Goal: Communication & Community: Ask a question

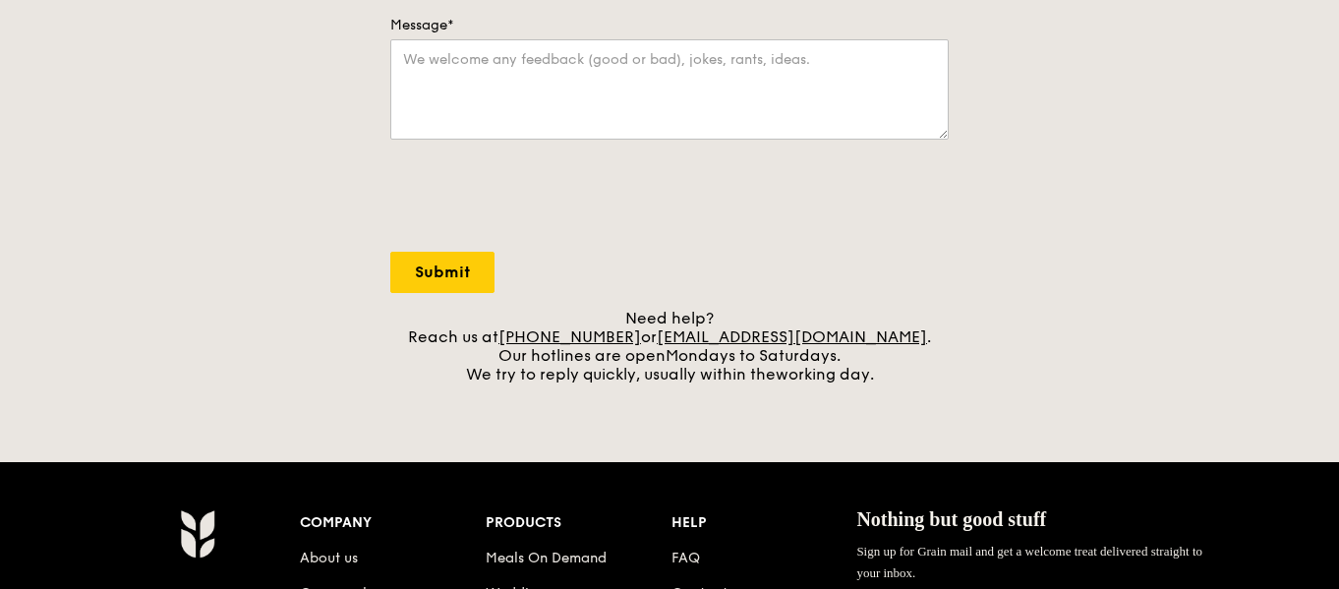
scroll to position [590, 0]
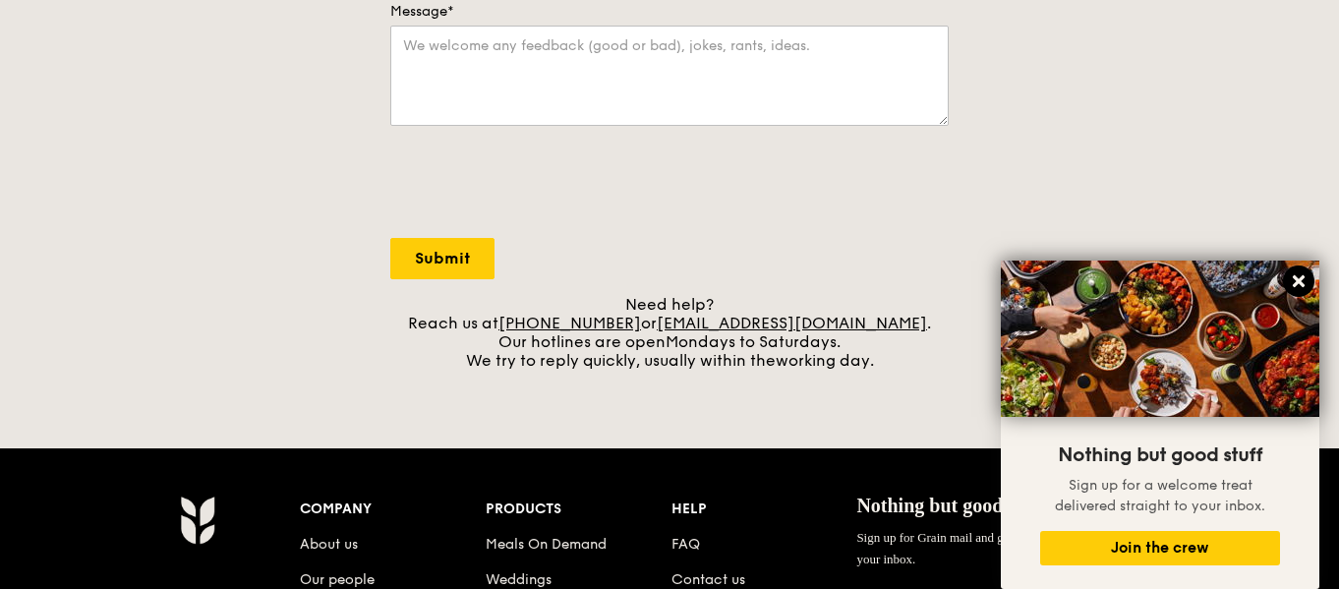
click at [1304, 288] on icon at bounding box center [1299, 281] width 18 height 18
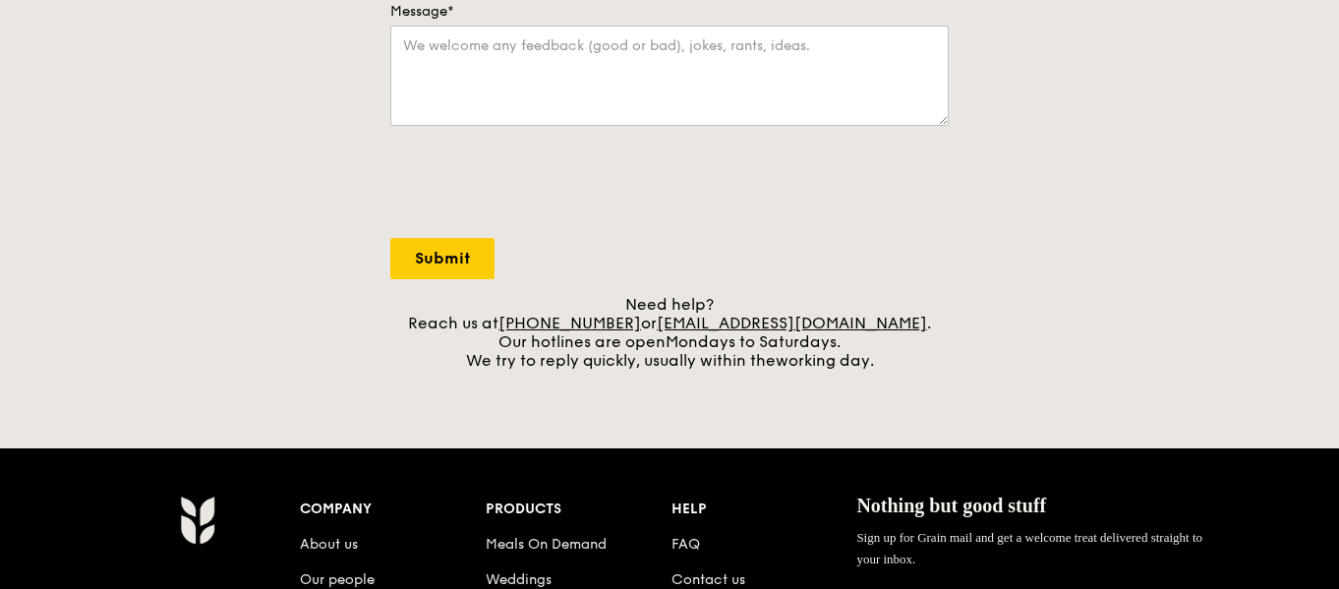
scroll to position [885, 0]
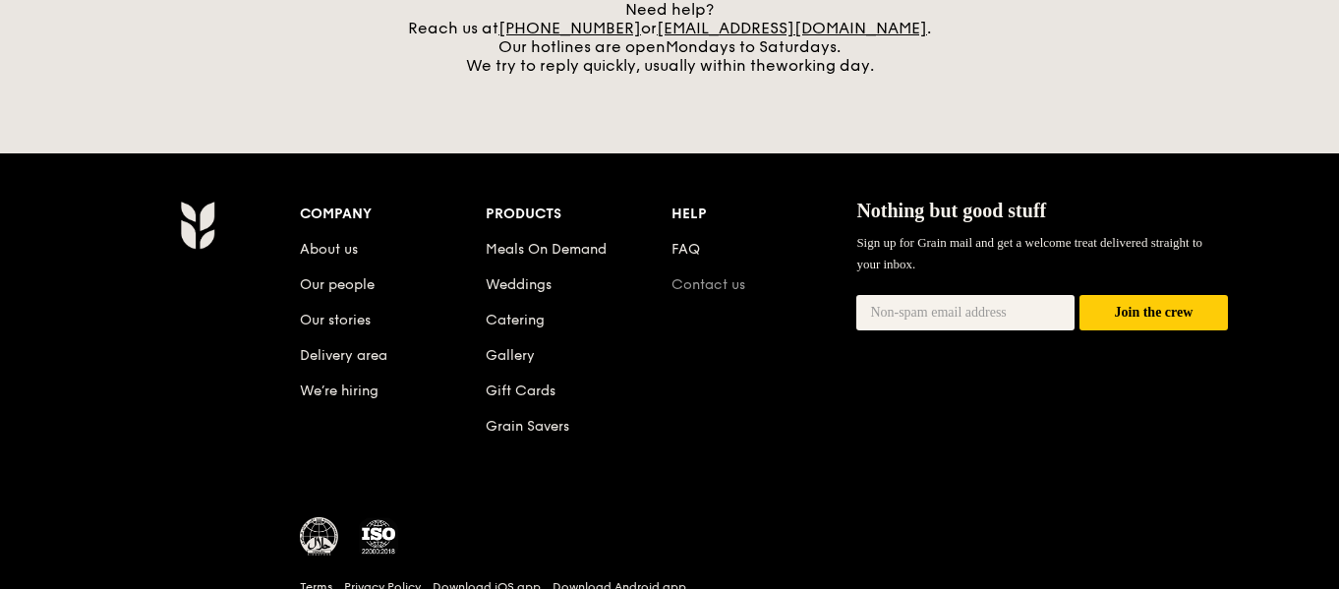
click at [731, 280] on link "Contact us" at bounding box center [709, 284] width 74 height 17
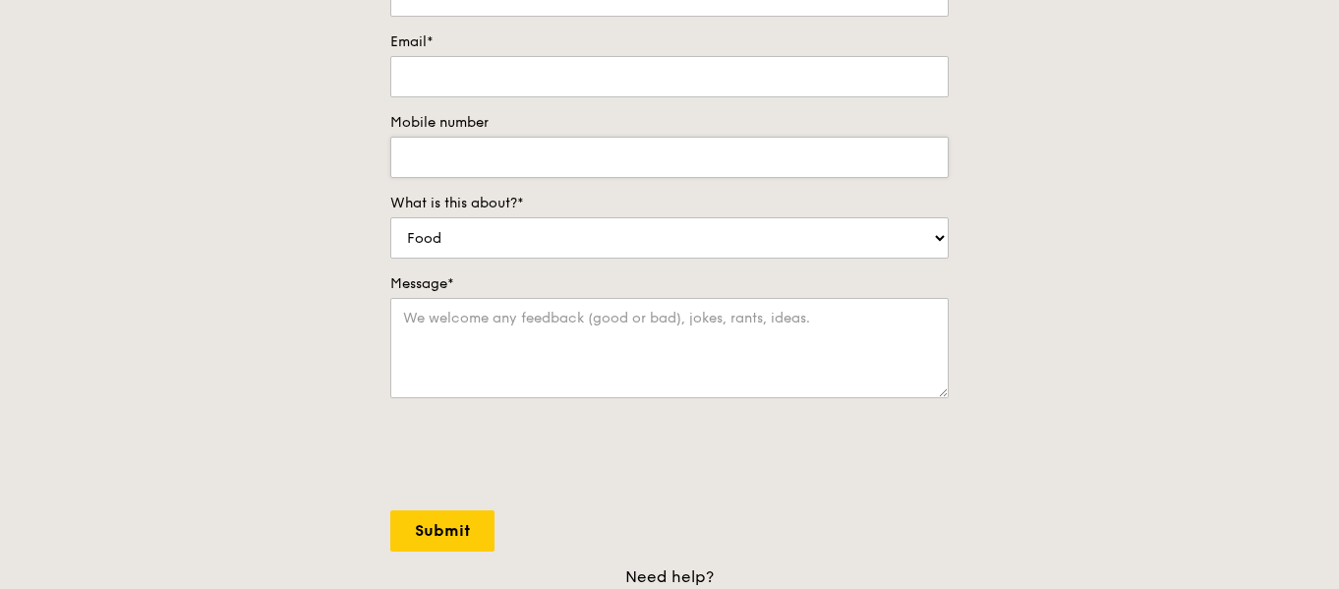
scroll to position [590, 0]
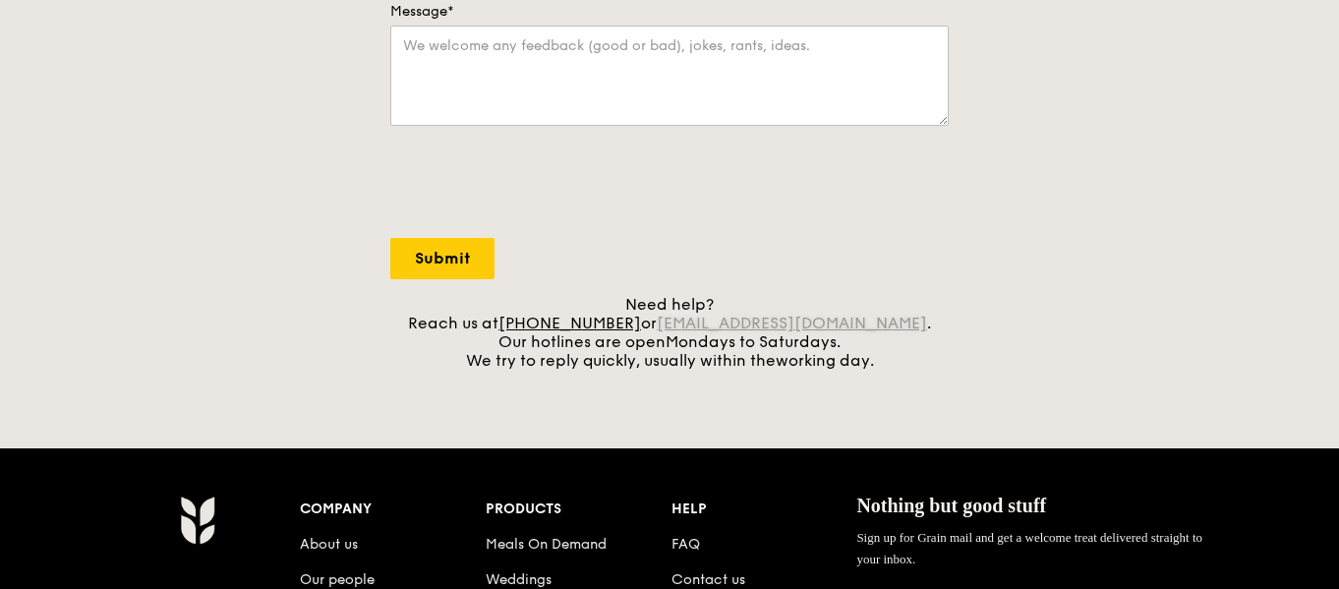
click at [770, 327] on link "[EMAIL_ADDRESS][DOMAIN_NAME]" at bounding box center [792, 323] width 270 height 19
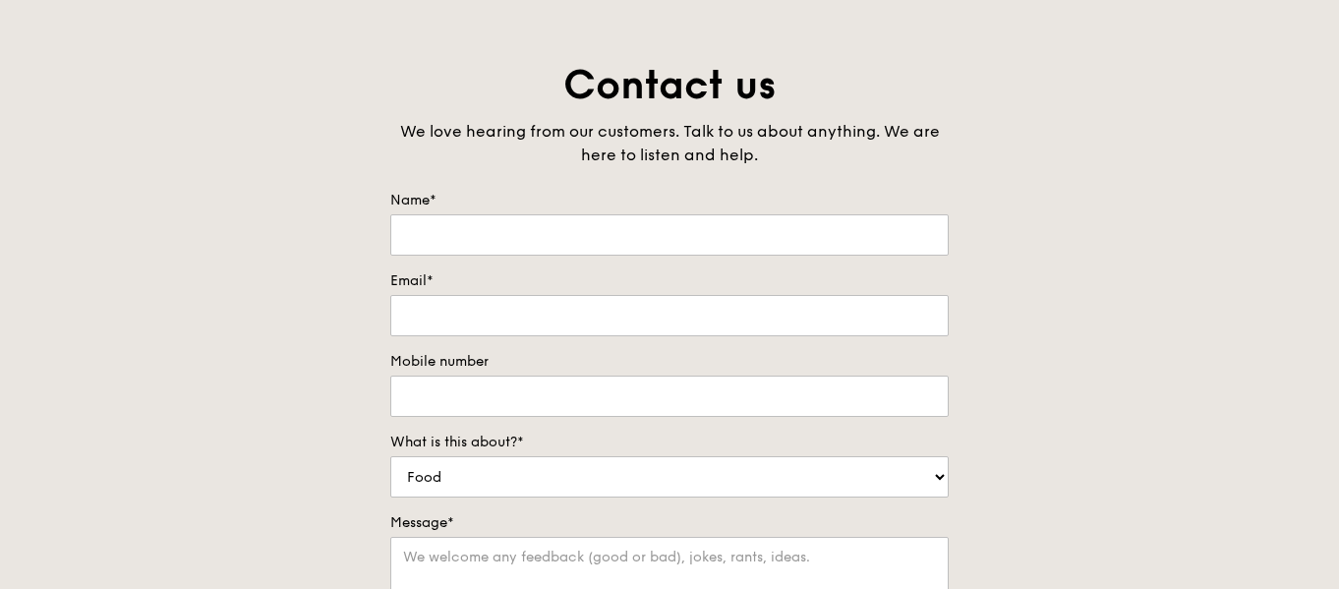
scroll to position [197, 0]
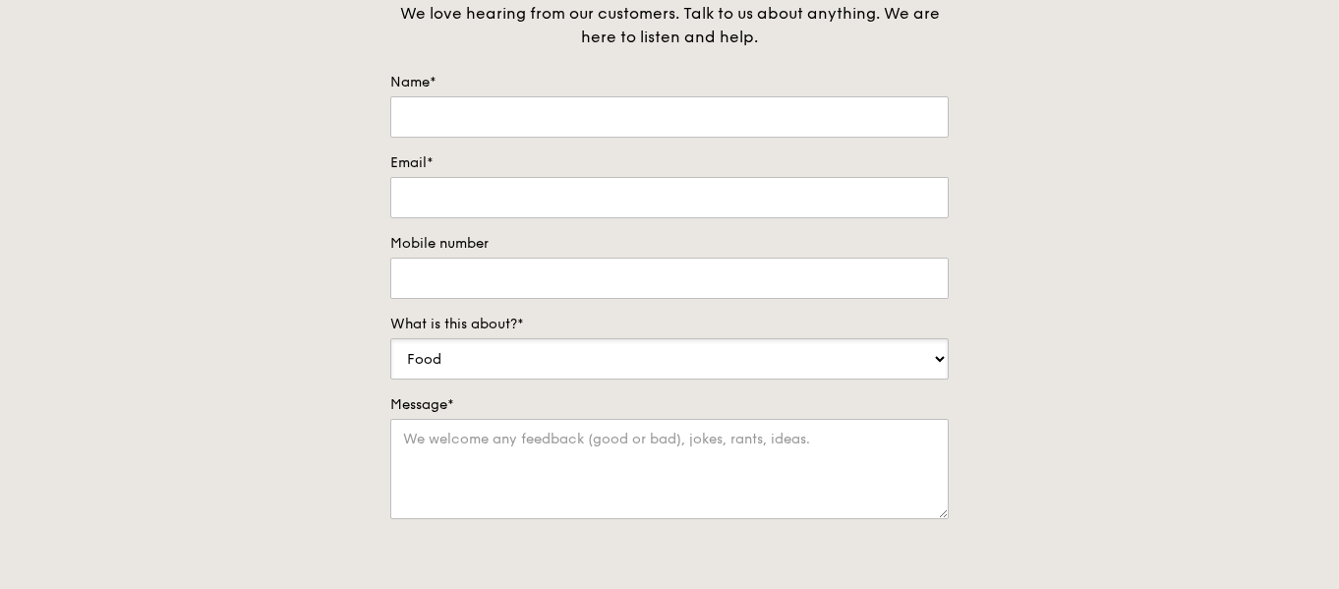
click at [825, 365] on select "Food Service Billing/Payment Catering Others" at bounding box center [669, 358] width 558 height 41
select select "Others"
click at [390, 338] on select "Food Service Billing/Payment Catering Others" at bounding box center [669, 358] width 558 height 41
click at [544, 115] on input "Name*" at bounding box center [669, 116] width 558 height 41
type input "[PERSON_NAME] [PERSON_NAME]"
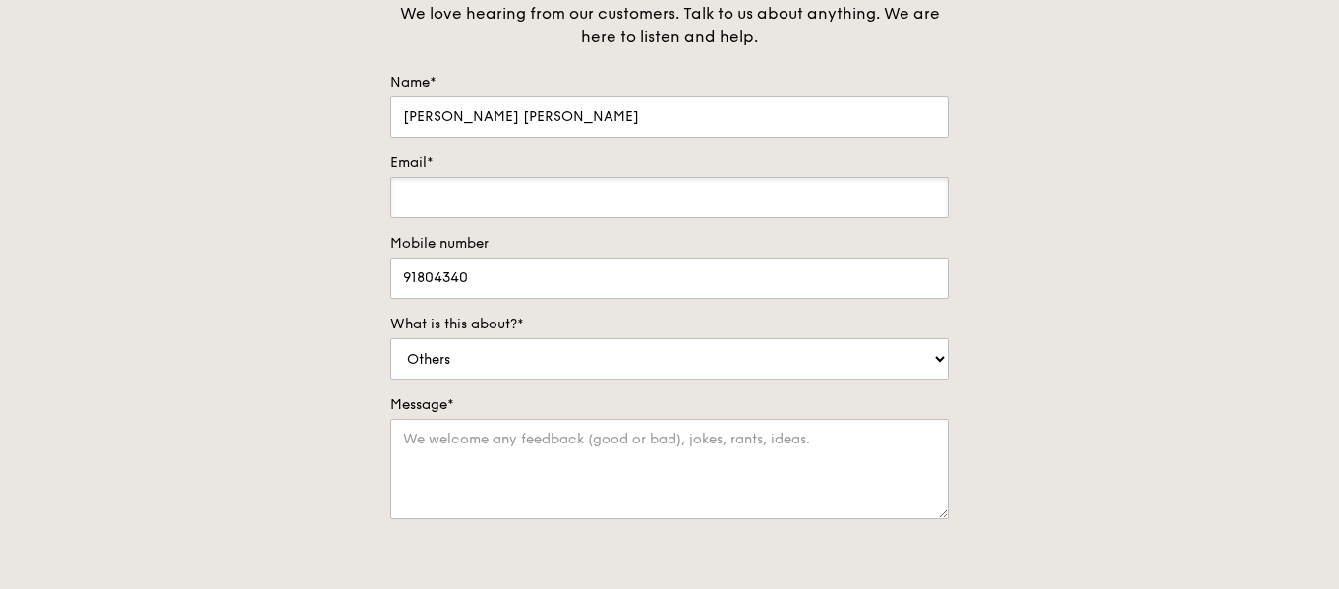
click at [500, 210] on input "Email*" at bounding box center [669, 197] width 558 height 41
drag, startPoint x: 510, startPoint y: 269, endPoint x: 324, endPoint y: 304, distance: 189.0
click at [330, 301] on div "Contact us We love hearing from our customers. Talk to us about anything. We ar…" at bounding box center [669, 352] width 1339 height 822
type input "86066800"
click at [504, 200] on input "Email*" at bounding box center [669, 197] width 558 height 41
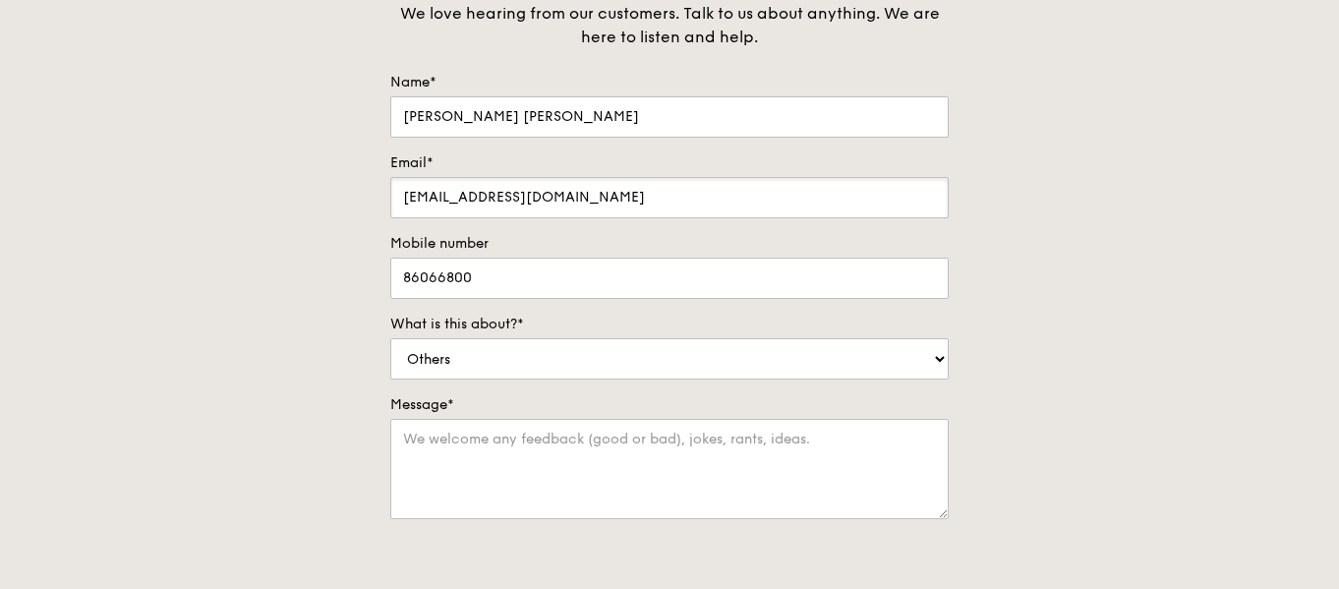
type input "[EMAIL_ADDRESS][DOMAIN_NAME]"
click at [30, 425] on div "Contact us We love hearing from our customers. Talk to us about anything. We ar…" at bounding box center [669, 352] width 1339 height 822
click at [473, 477] on textarea "Message*" at bounding box center [669, 469] width 558 height 100
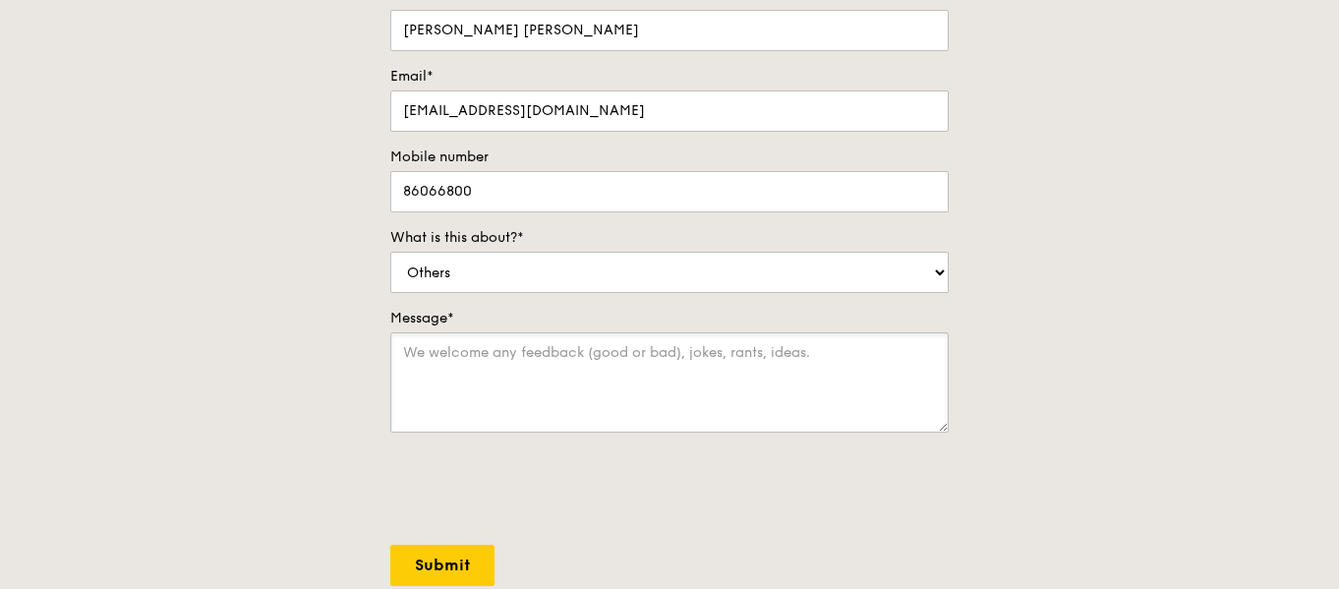
scroll to position [393, 0]
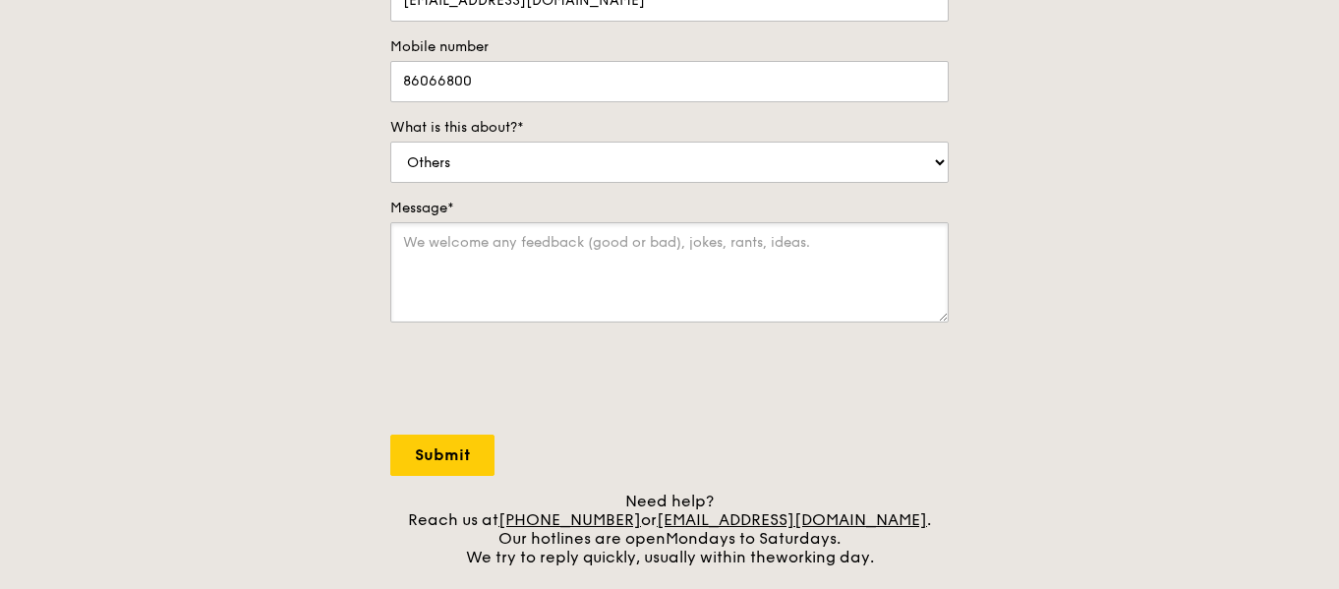
click at [561, 230] on textarea "Message*" at bounding box center [669, 272] width 558 height 100
click at [553, 254] on textarea "Message*" at bounding box center [669, 272] width 558 height 100
paste textarea "We supply fresh and frozen halal chicken, available in whole, parts, and pre-cu…"
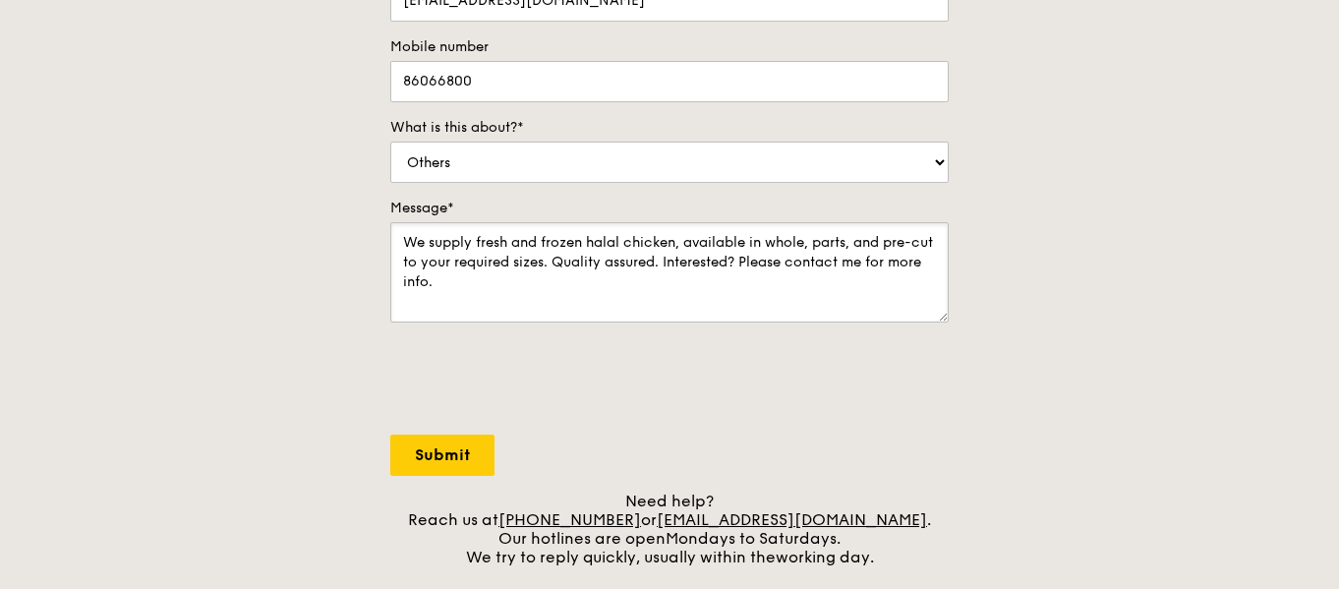
type textarea "We supply fresh and frozen halal chicken, available in whole, parts, and pre-cu…"
click at [1007, 401] on div "Contact us We love hearing from our customers. Talk to us about anything. We ar…" at bounding box center [669, 155] width 1339 height 822
click at [440, 449] on input "Submit" at bounding box center [442, 455] width 104 height 41
select select "Food"
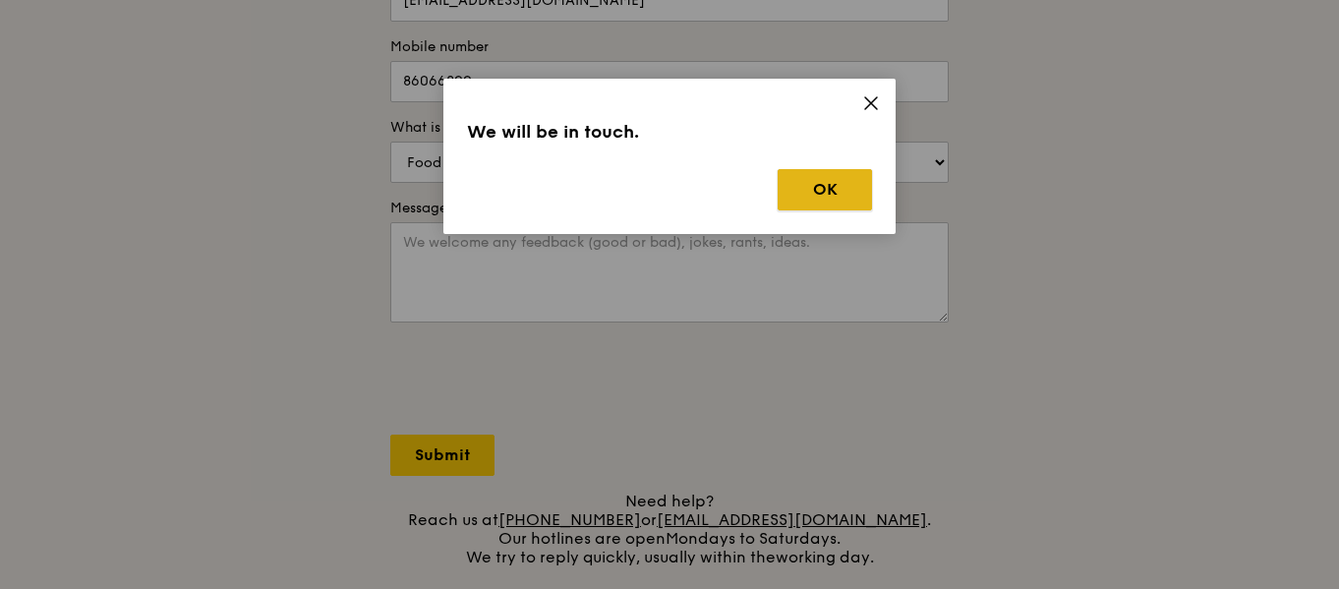
click at [825, 195] on button "OK" at bounding box center [825, 189] width 94 height 41
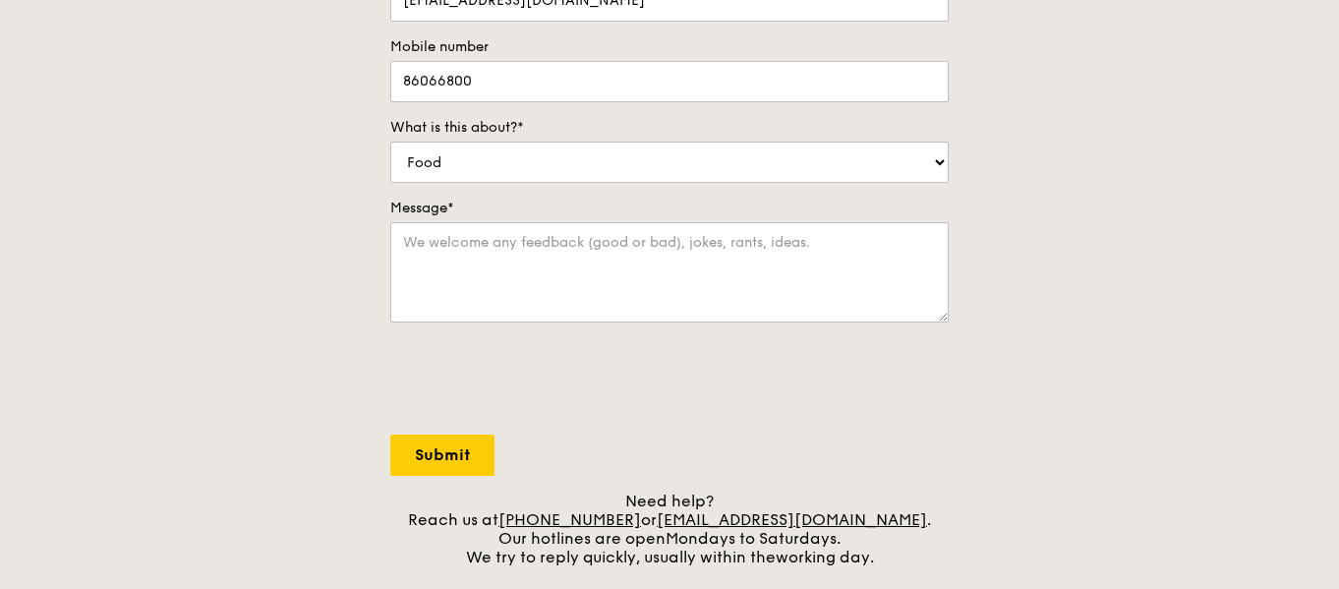
scroll to position [0, 0]
